Goal: Transaction & Acquisition: Purchase product/service

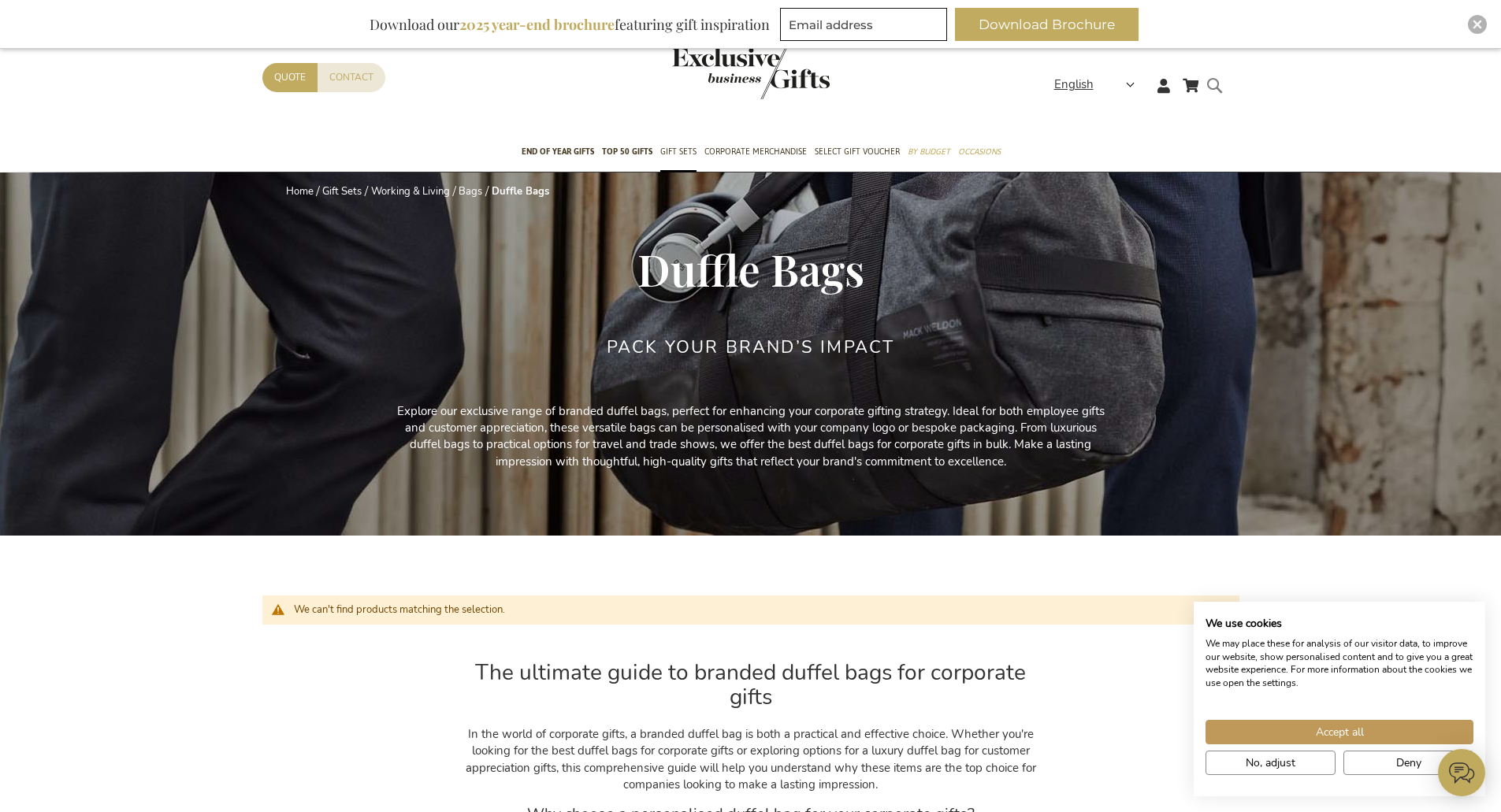
click at [1217, 82] on form "Search Search" at bounding box center [1219, 98] width 15 height 45
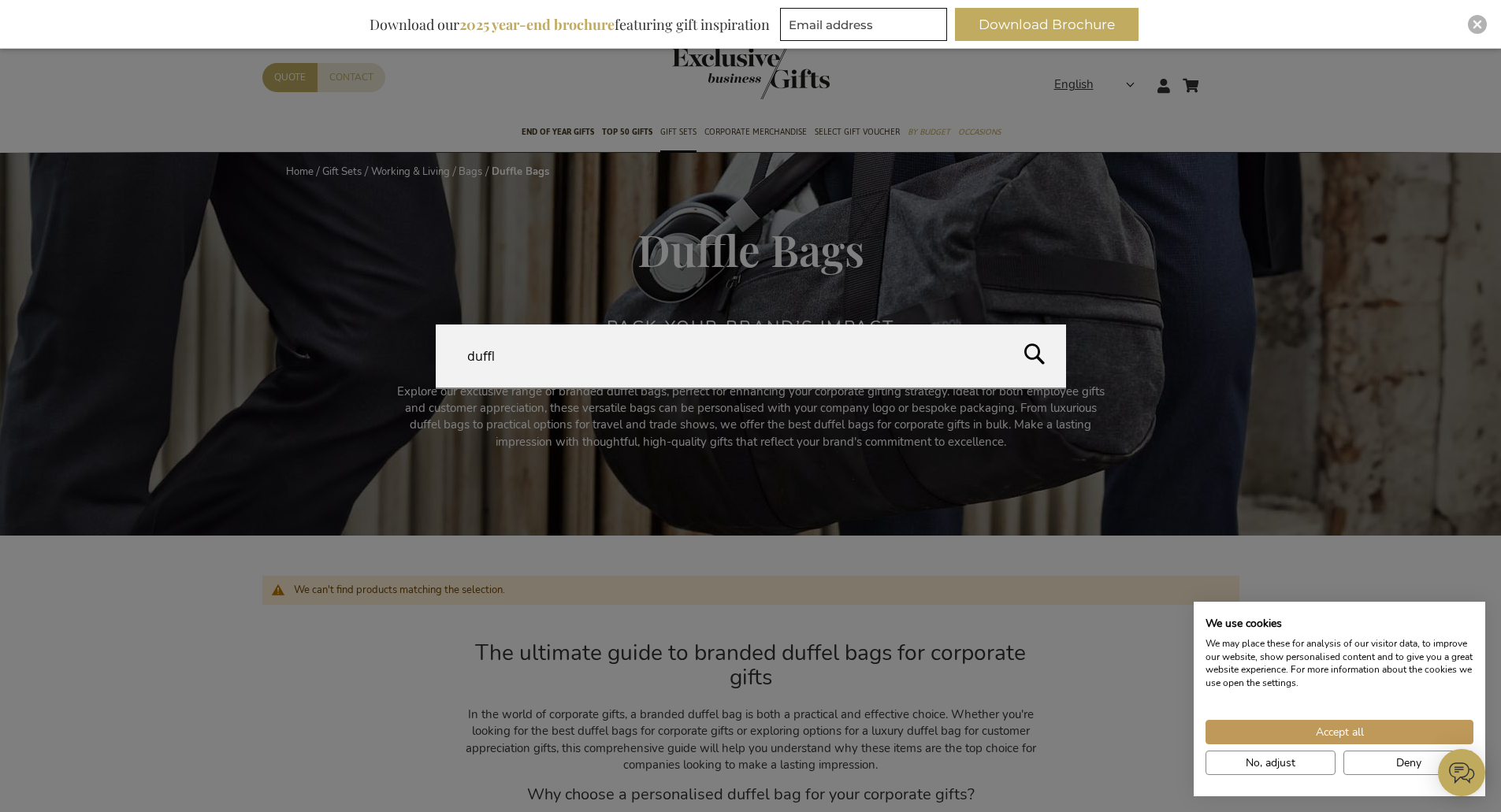
type input "duffle"
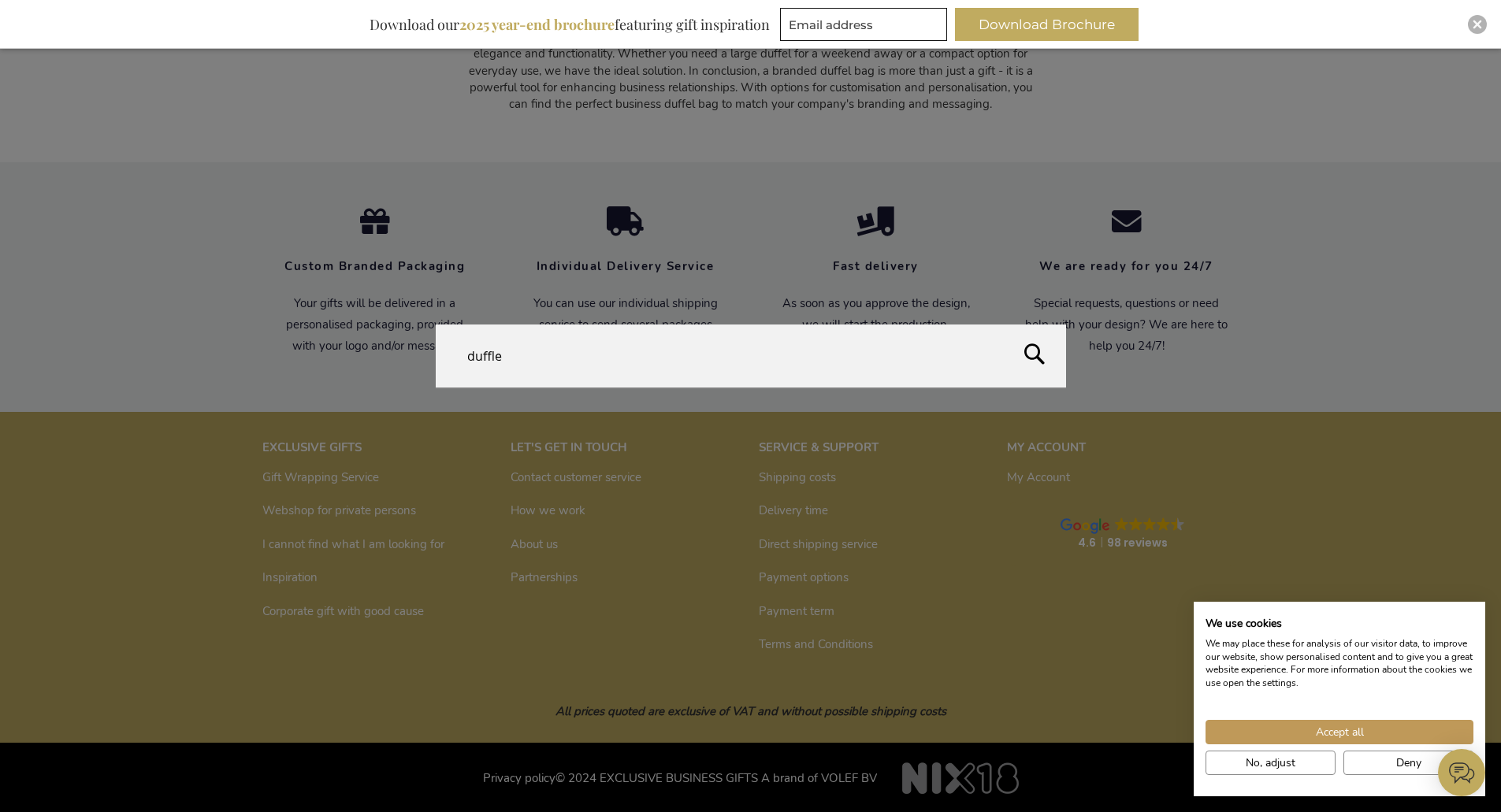
scroll to position [1114, 0]
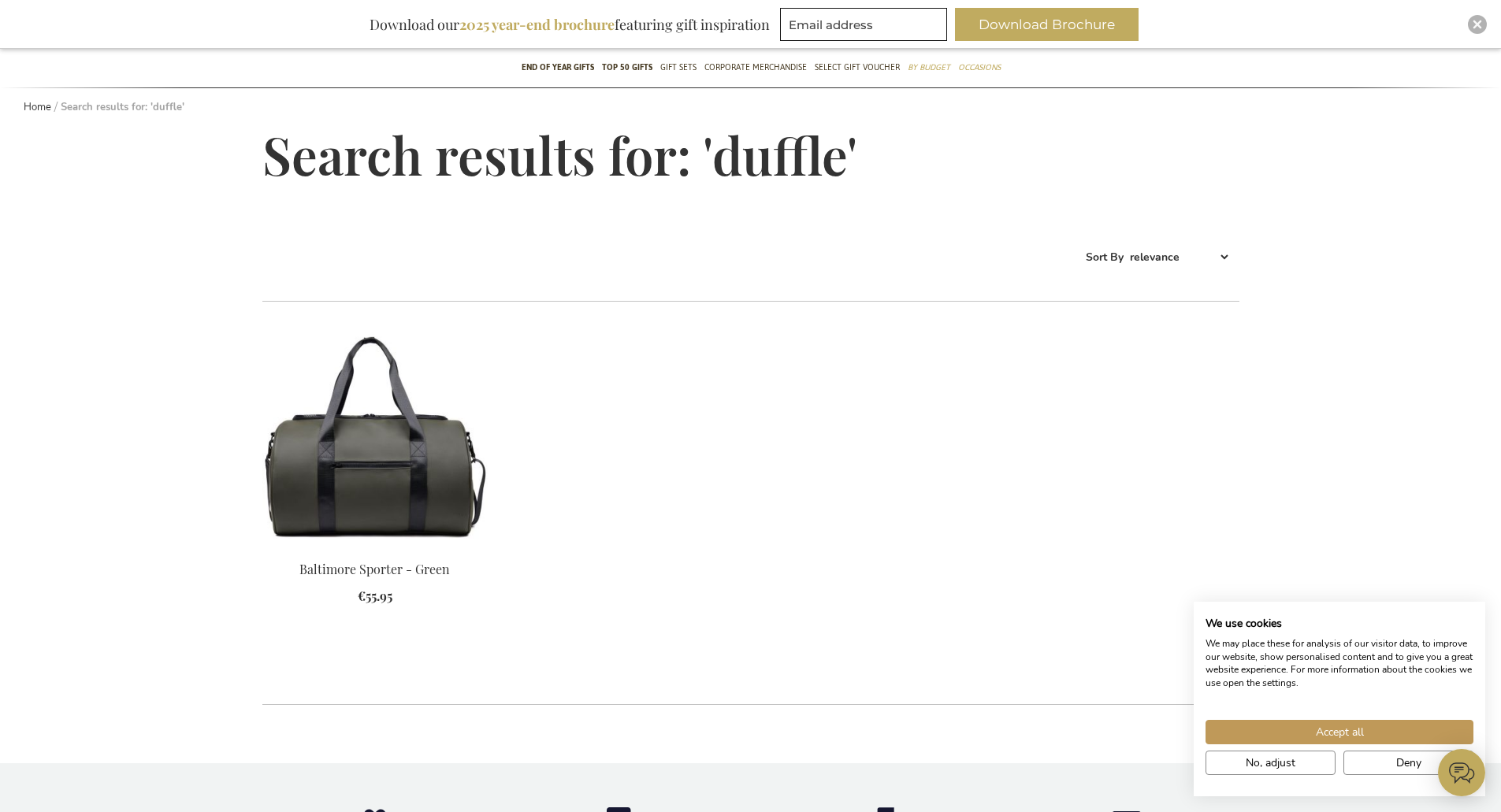
scroll to position [157, 0]
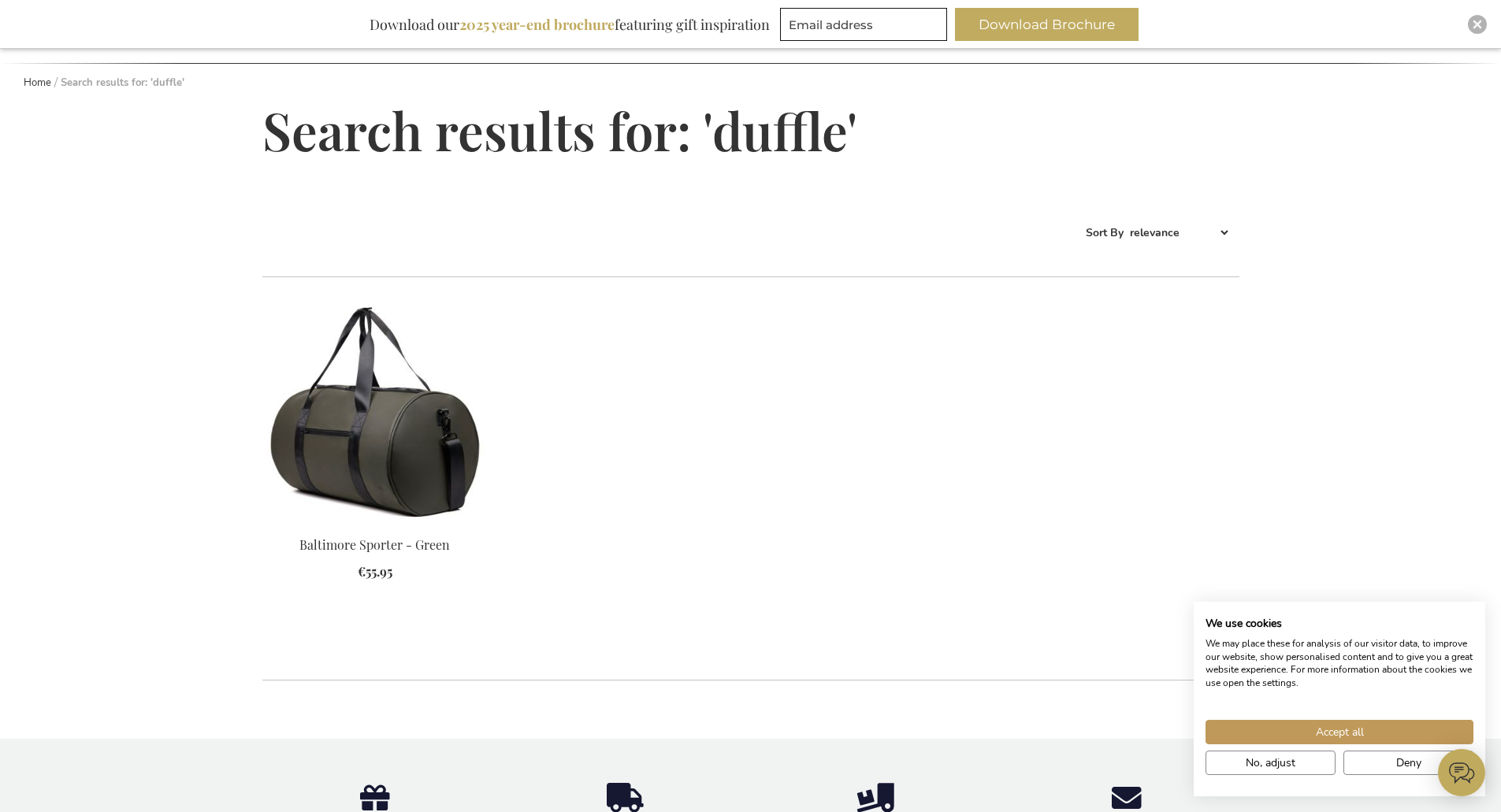
click at [392, 450] on img at bounding box center [375, 413] width 226 height 221
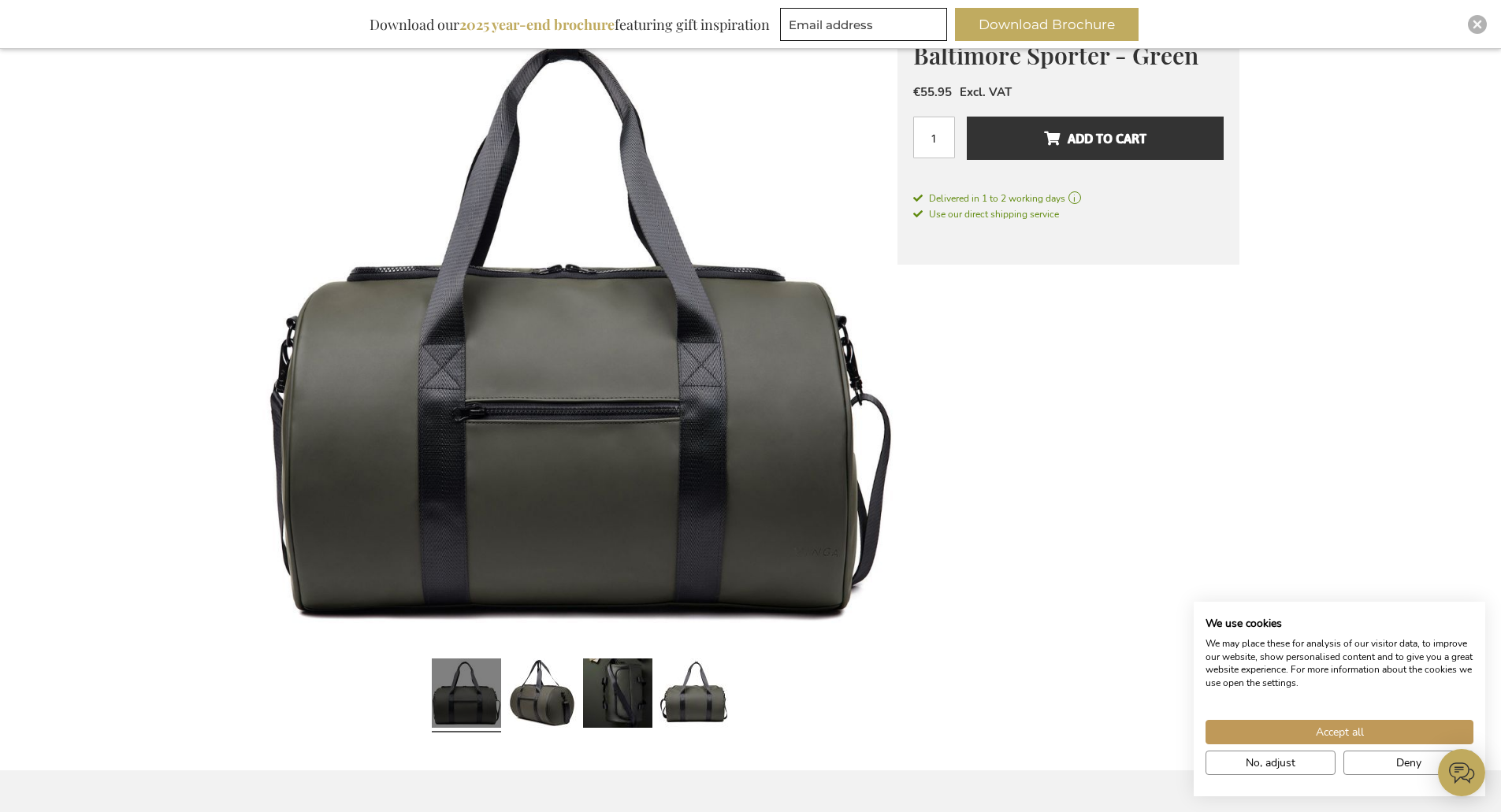
scroll to position [315, 0]
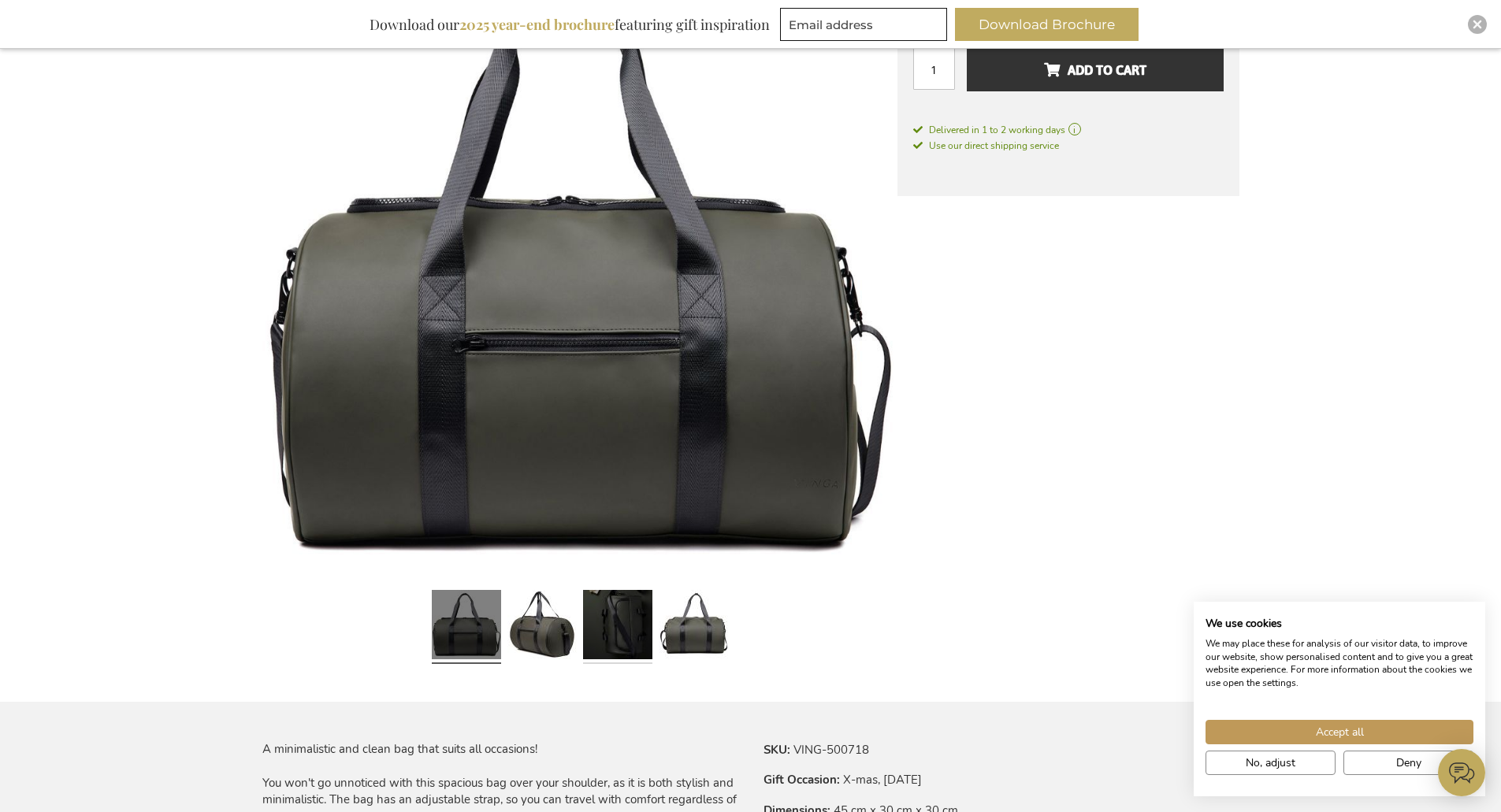
click at [631, 633] on link at bounding box center [617, 627] width 69 height 86
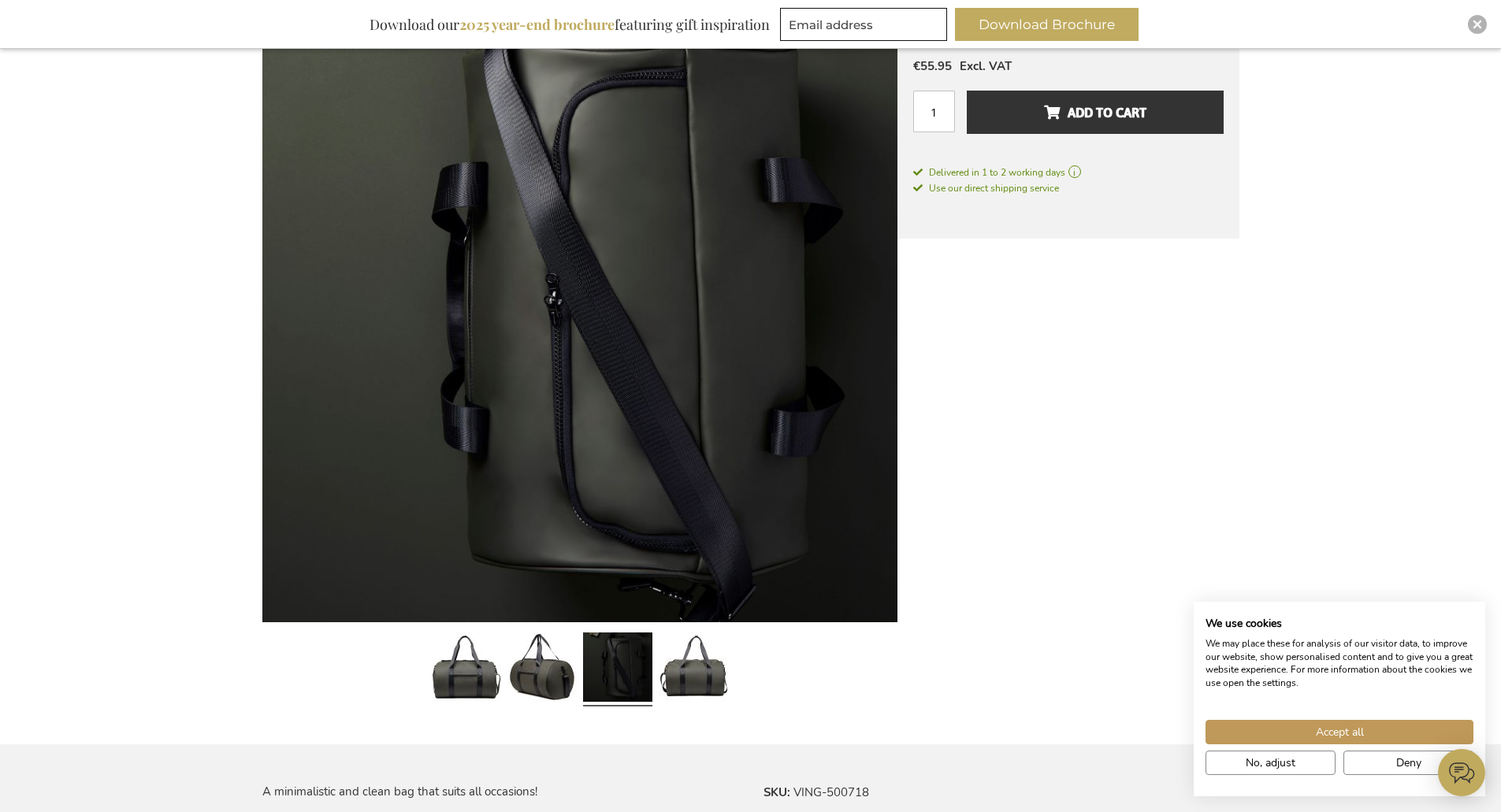
scroll to position [236, 0]
